Goal: Information Seeking & Learning: Learn about a topic

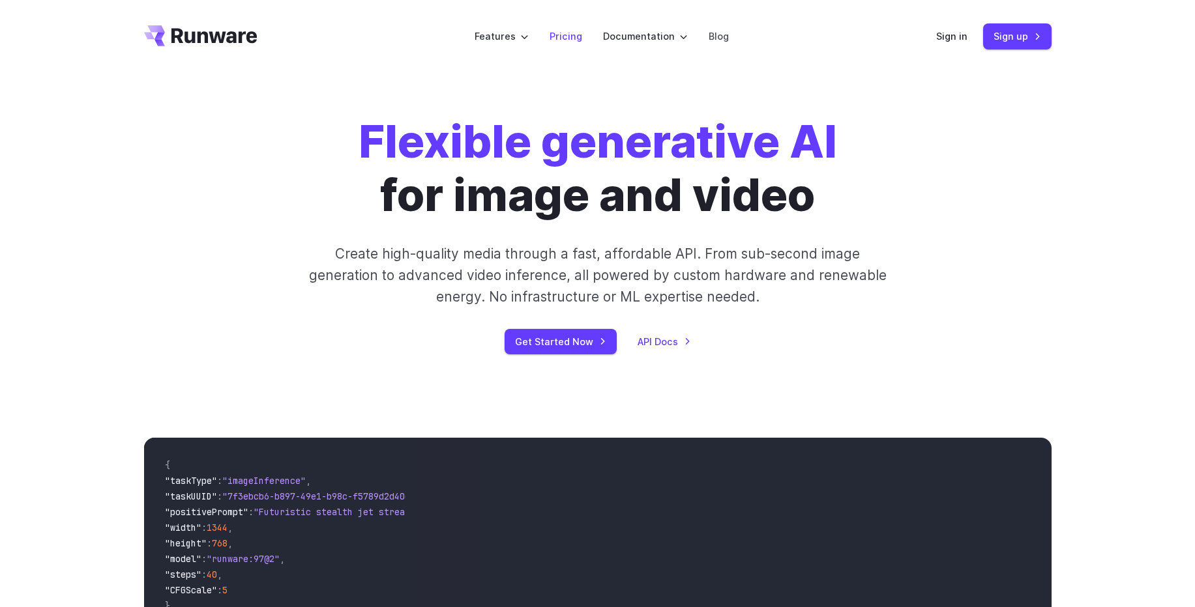
click at [569, 39] on link "Pricing" at bounding box center [565, 36] width 33 height 15
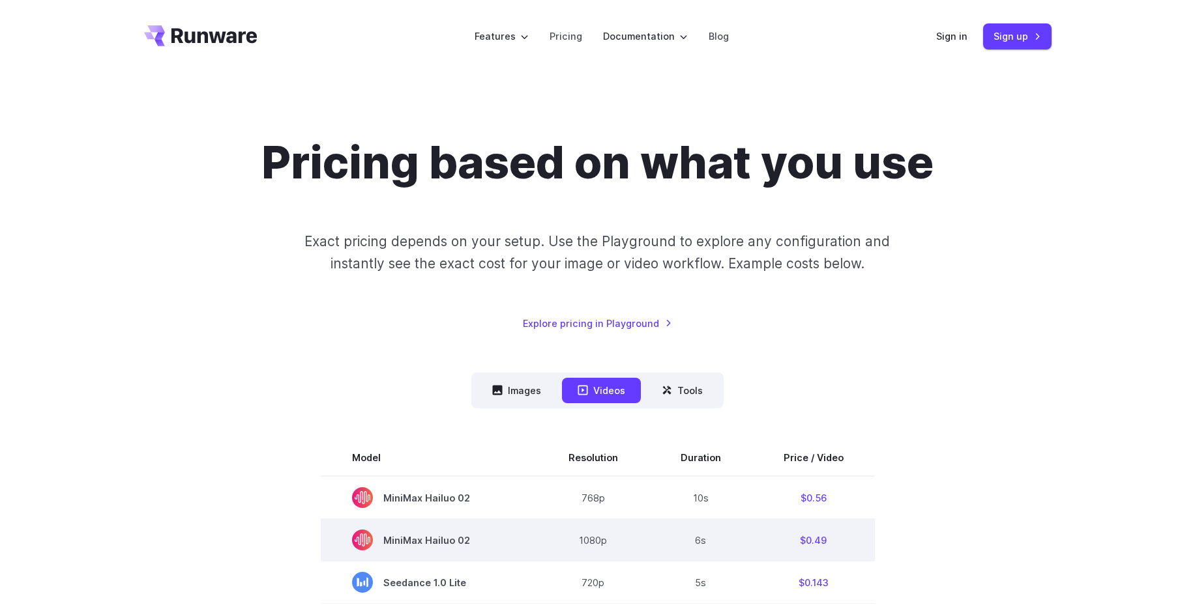
scroll to position [313, 0]
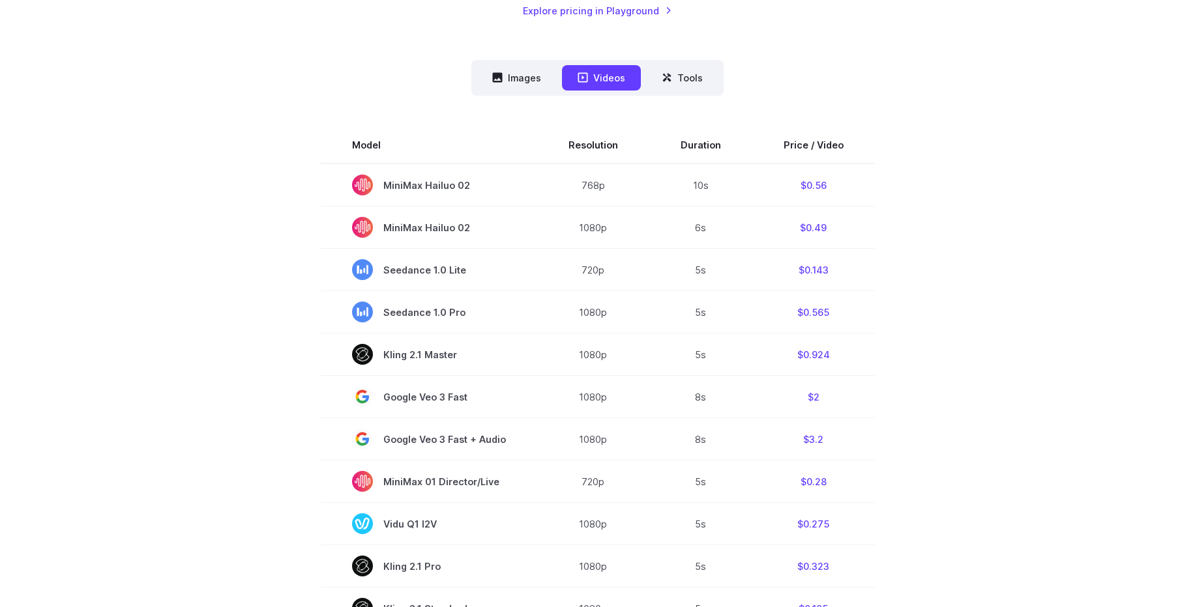
click at [519, 95] on nav "Images Videos Tools ****** ****** *****" at bounding box center [597, 78] width 252 height 36
click at [517, 91] on button "Images" at bounding box center [516, 77] width 80 height 25
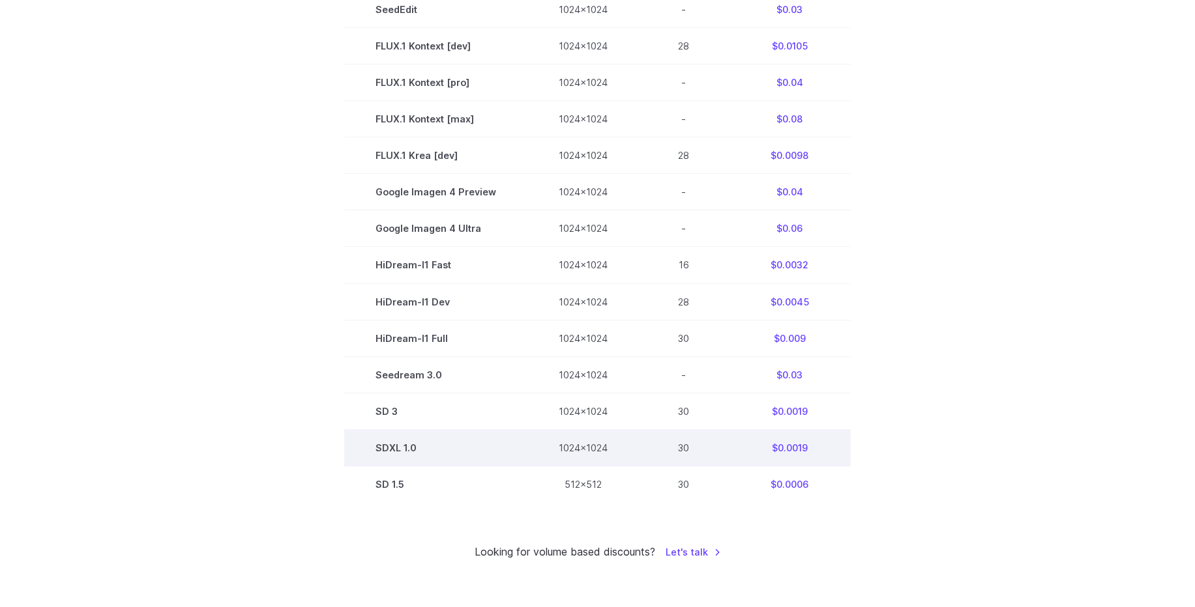
scroll to position [547, 0]
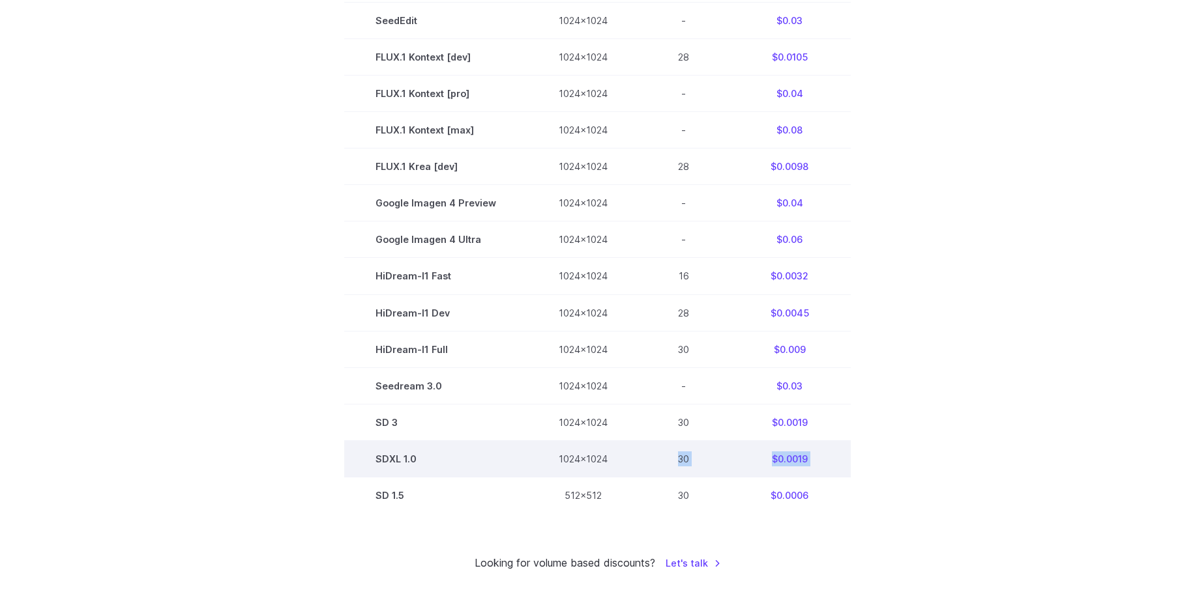
drag, startPoint x: 373, startPoint y: 478, endPoint x: 629, endPoint y: 465, distance: 256.5
click at [629, 465] on tbody "Model Size Steps Price / Video FLUX.1 [schnell] 1024x1024 4 $0.0013 FLUX.1 [dev…" at bounding box center [597, 202] width 506 height 621
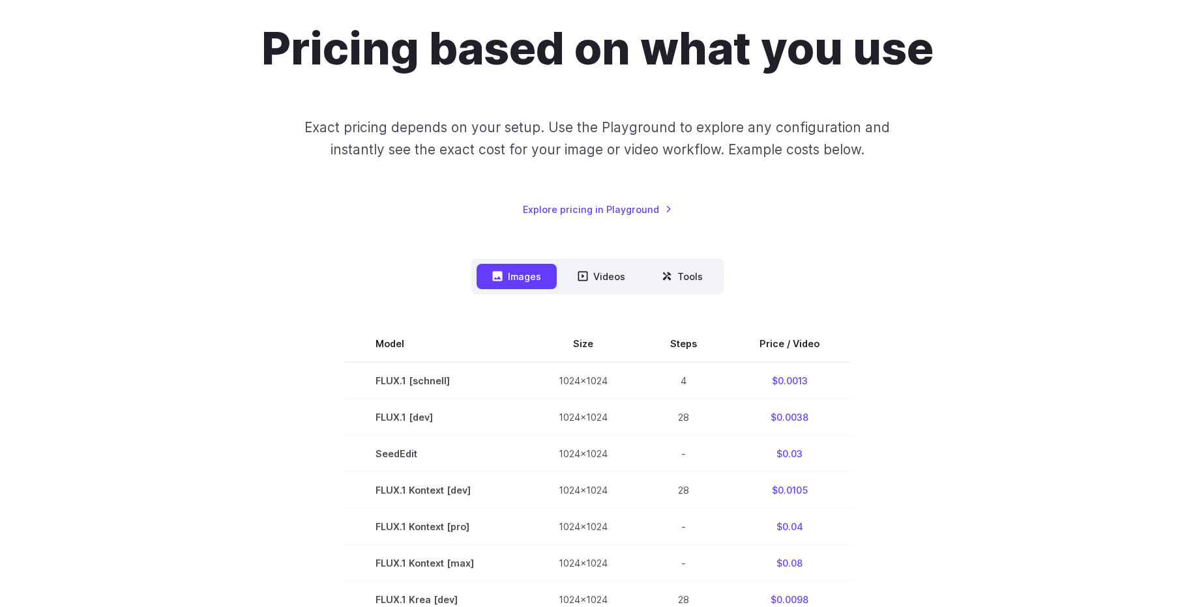
scroll to position [0, 0]
